Goal: Task Accomplishment & Management: Use online tool/utility

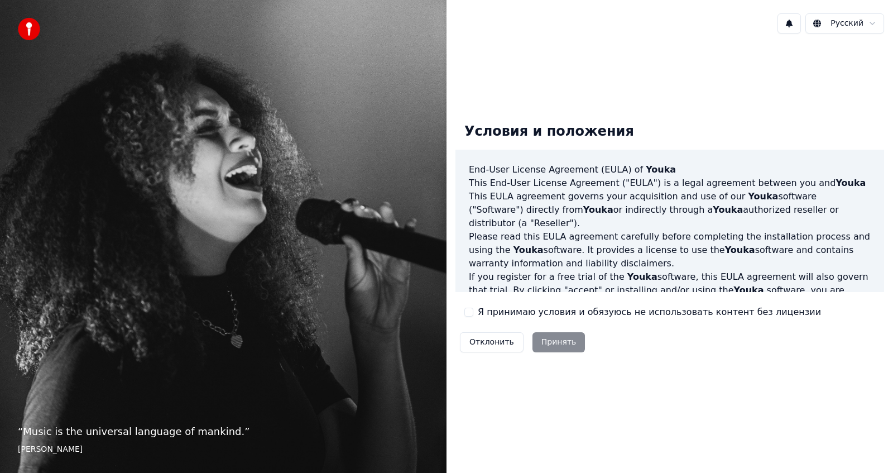
click at [471, 315] on button "Я принимаю условия и обязуюсь не использовать контент без лицензии" at bounding box center [468, 312] width 9 height 9
click at [561, 342] on button "Принять" at bounding box center [559, 342] width 53 height 20
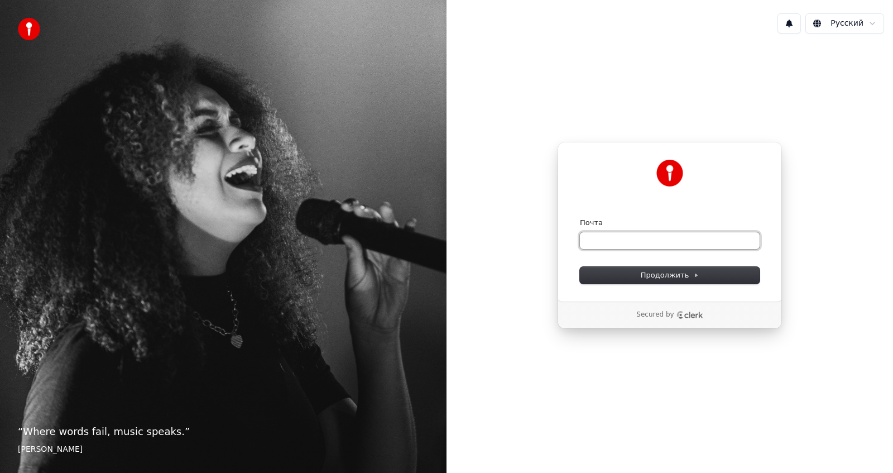
click at [622, 238] on input "Почта" at bounding box center [670, 240] width 180 height 17
click at [660, 274] on span "Продолжить" at bounding box center [670, 275] width 59 height 10
type input "**********"
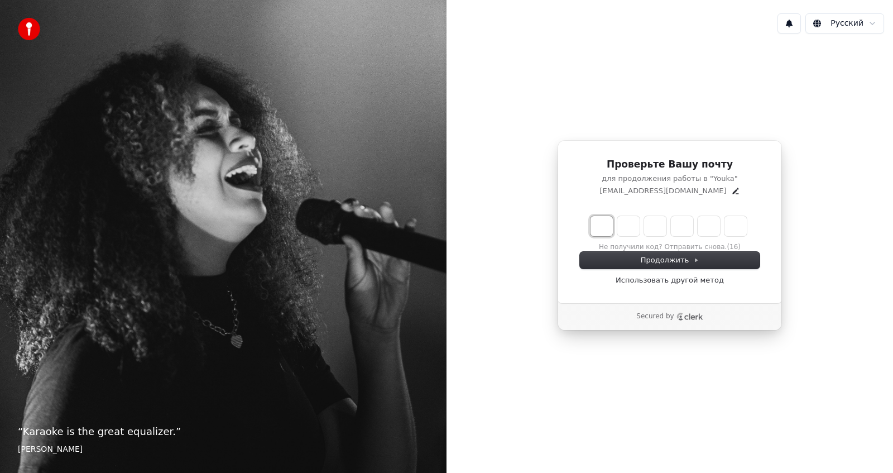
type input "*"
type input "**"
type input "*"
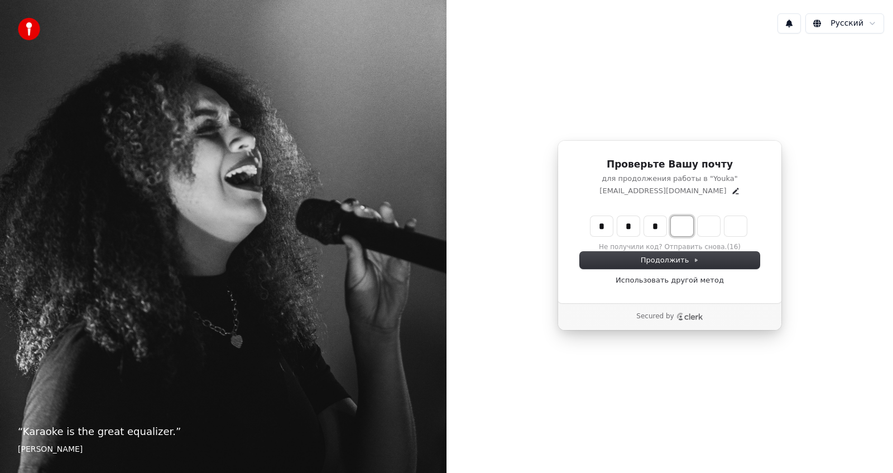
type input "***"
type input "*"
type input "****"
type input "*"
type input "******"
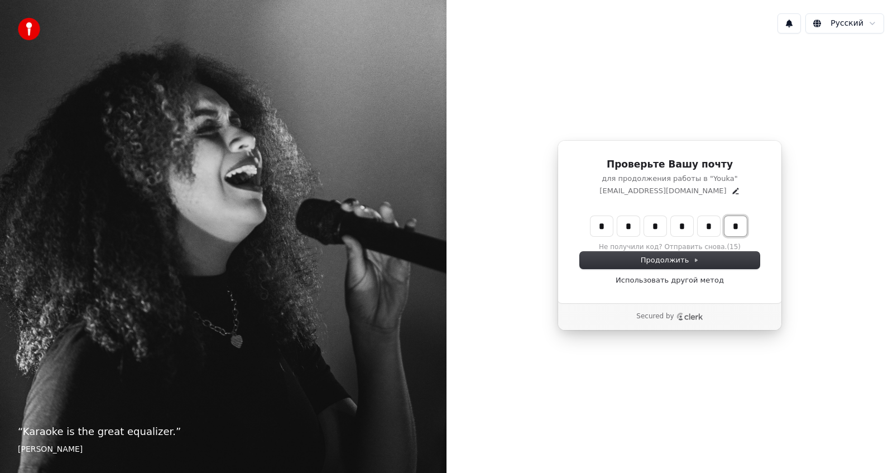
type input "*"
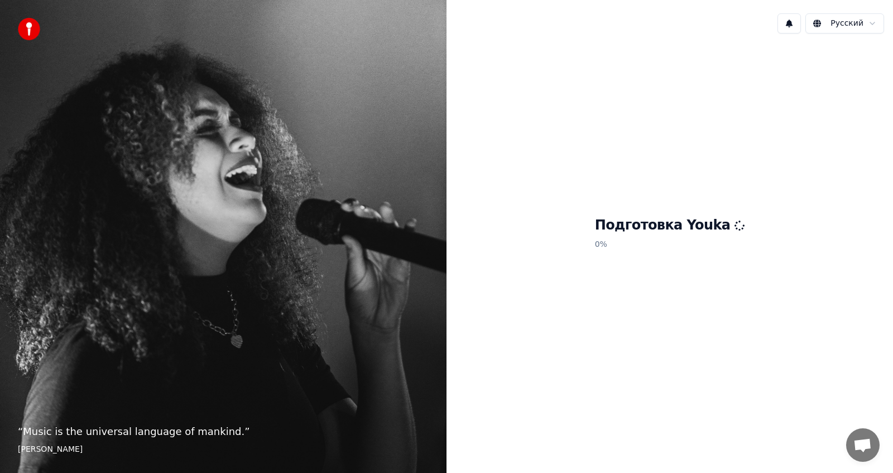
click at [660, 366] on div "Подготовка Youka 0 %" at bounding box center [670, 235] width 447 height 386
click at [37, 30] on img at bounding box center [29, 29] width 22 height 22
click at [641, 233] on h1 "Подготовка Youka" at bounding box center [670, 226] width 150 height 18
click at [74, 367] on div "“ Singing is a way of escaping. It's another world. I'm no longer on earth. ” […" at bounding box center [223, 236] width 447 height 473
click at [36, 27] on img at bounding box center [29, 29] width 22 height 22
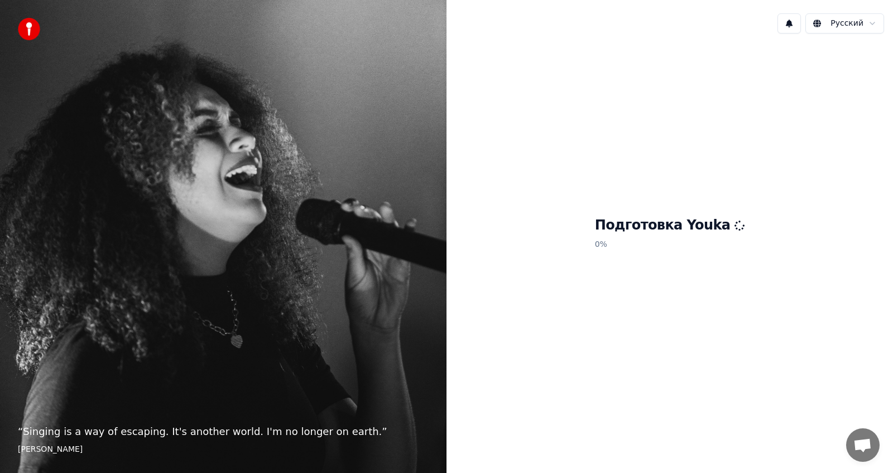
click at [23, 31] on img at bounding box center [29, 29] width 22 height 22
click at [863, 443] on span "Открытый чат" at bounding box center [863, 446] width 18 height 16
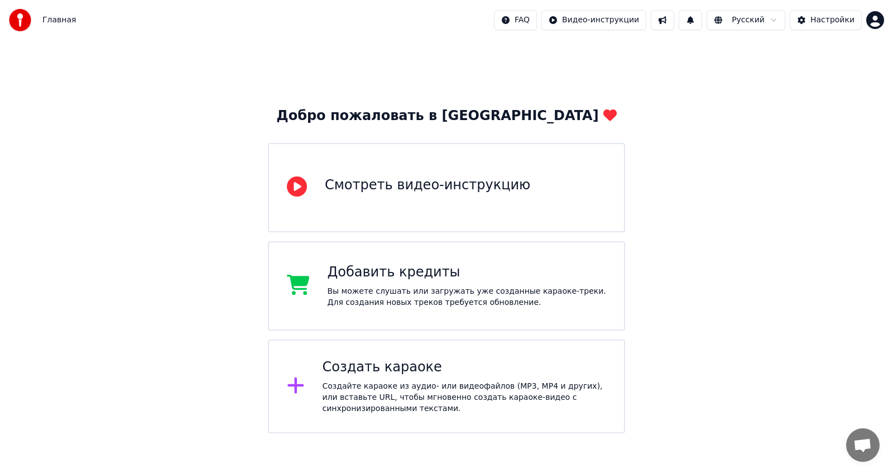
click at [22, 17] on img at bounding box center [20, 20] width 22 height 22
click at [21, 17] on img at bounding box center [20, 20] width 22 height 22
click at [52, 19] on span "Главная" at bounding box center [58, 20] width 33 height 11
click at [873, 21] on html "Главная FAQ Видео-инструкции Русский Настройки Добро пожаловать в Youka Смотрет…" at bounding box center [446, 216] width 893 height 433
click at [420, 185] on html "Главная FAQ Видео-инструкции Русский Настройки Добро пожаловать в Youka Смотрет…" at bounding box center [446, 216] width 893 height 433
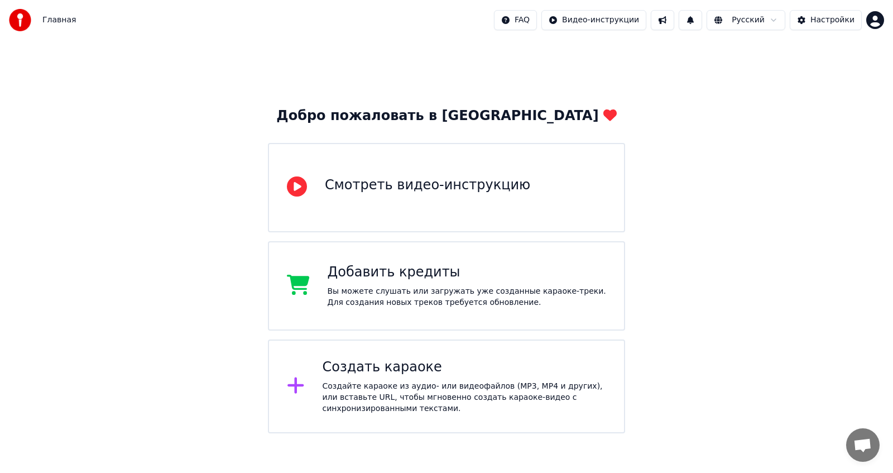
click at [441, 265] on div "Добавить кредиты" at bounding box center [467, 273] width 279 height 18
drag, startPoint x: 684, startPoint y: 180, endPoint x: 578, endPoint y: 288, distance: 150.4
click at [684, 180] on div "Добро пожаловать в Youka Смотреть видео-инструкцию Добавить кредиты Вы можете с…" at bounding box center [446, 236] width 893 height 393
click at [391, 271] on div "Добавить кредиты" at bounding box center [467, 273] width 279 height 18
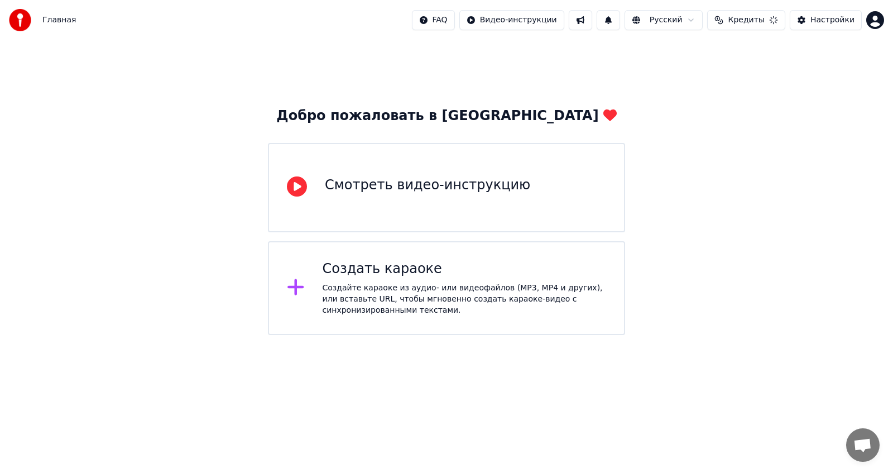
click at [472, 271] on div "Создать караоке" at bounding box center [465, 269] width 284 height 18
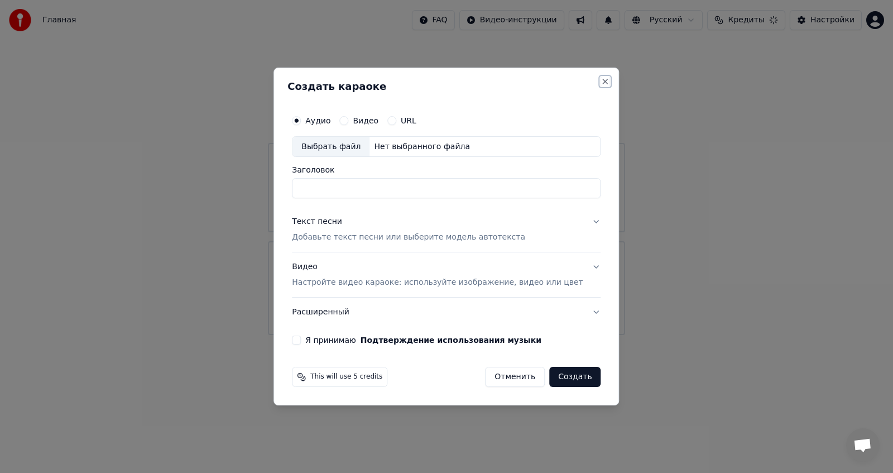
click at [601, 80] on button "Close" at bounding box center [605, 81] width 9 height 9
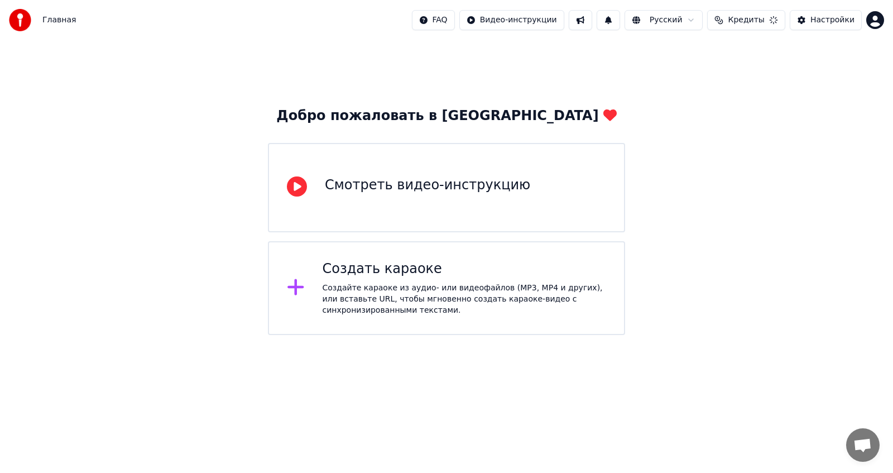
click at [447, 212] on div "Смотреть видео-инструкцию" at bounding box center [446, 187] width 357 height 89
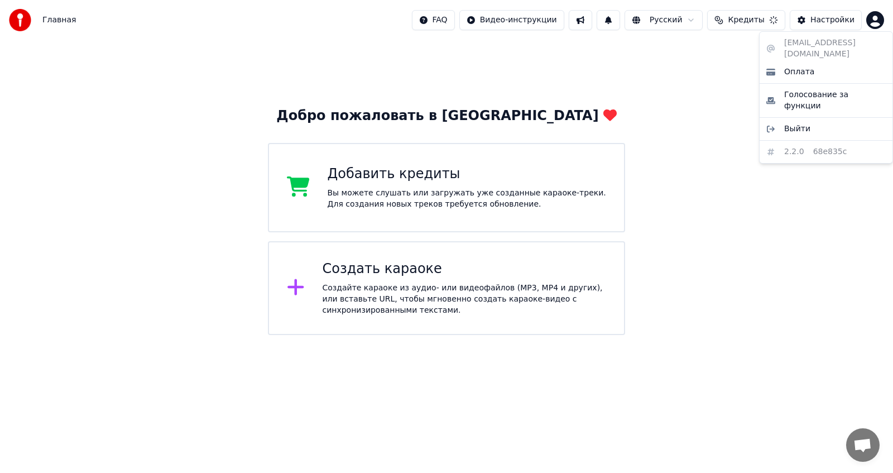
click at [878, 15] on html "Главная FAQ Видео-инструкции Русский Кредиты Настройки Добро пожаловать в Youka…" at bounding box center [446, 167] width 893 height 335
